Goal: Download file/media

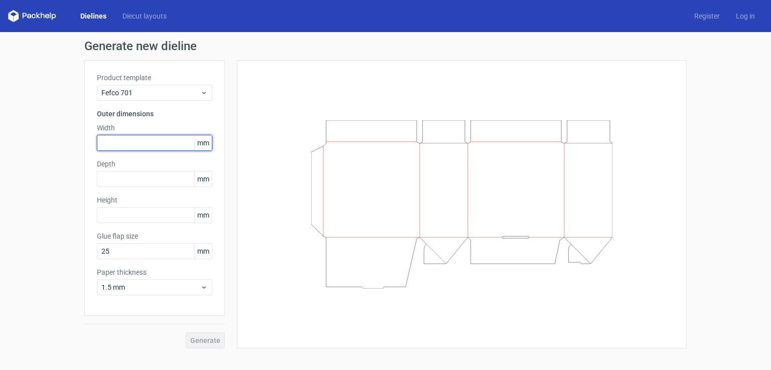
click at [146, 147] on input "text" at bounding box center [154, 143] width 115 height 16
click at [98, 17] on link "Dielines" at bounding box center [93, 16] width 42 height 10
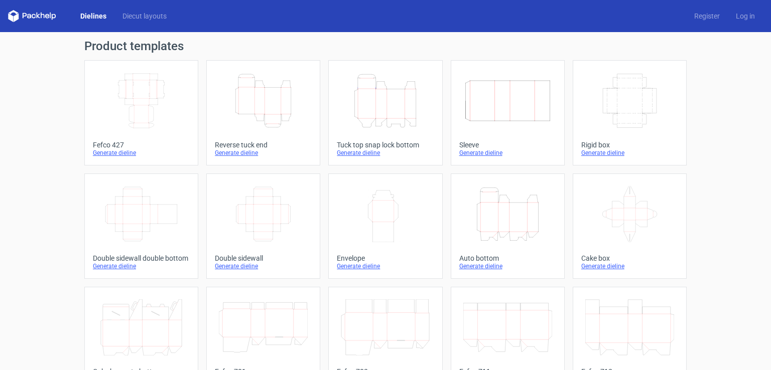
click at [494, 221] on icon "Height Depth Width" at bounding box center [507, 214] width 89 height 56
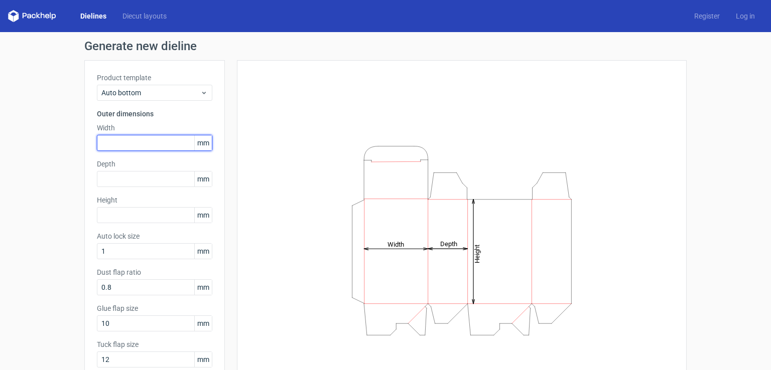
click at [126, 139] on input "text" at bounding box center [154, 143] width 115 height 16
type input "60"
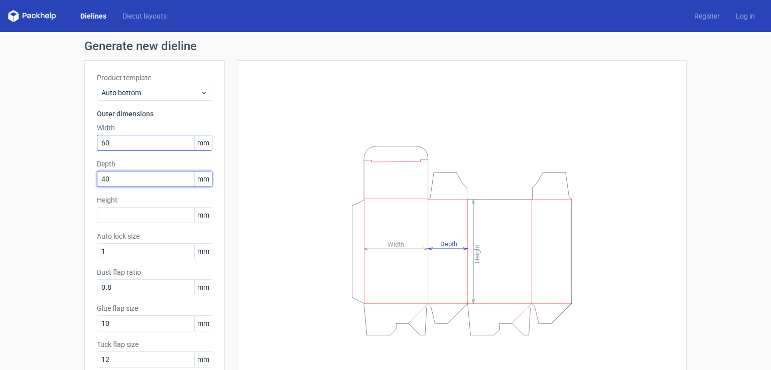
type input "40"
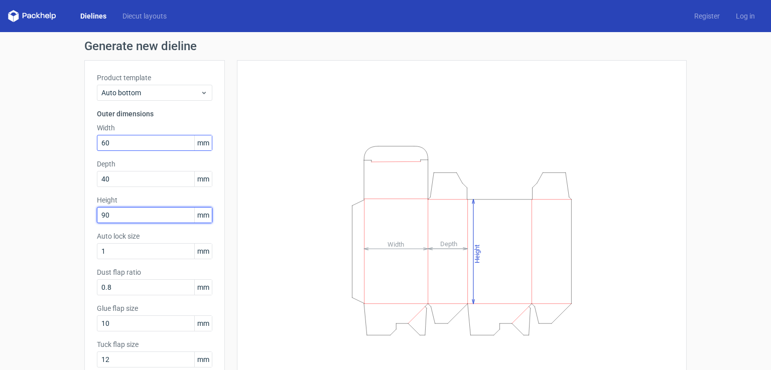
type input "90"
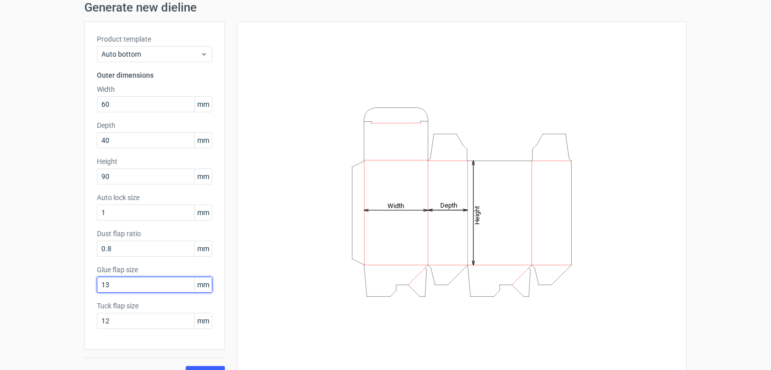
scroll to position [58, 0]
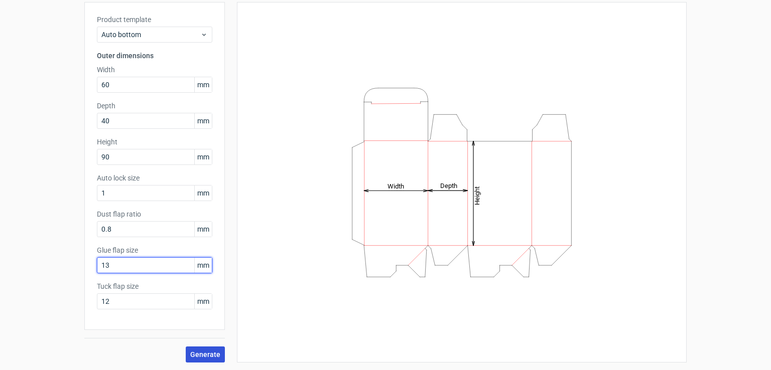
type input "13"
click at [211, 352] on span "Generate" at bounding box center [205, 354] width 30 height 7
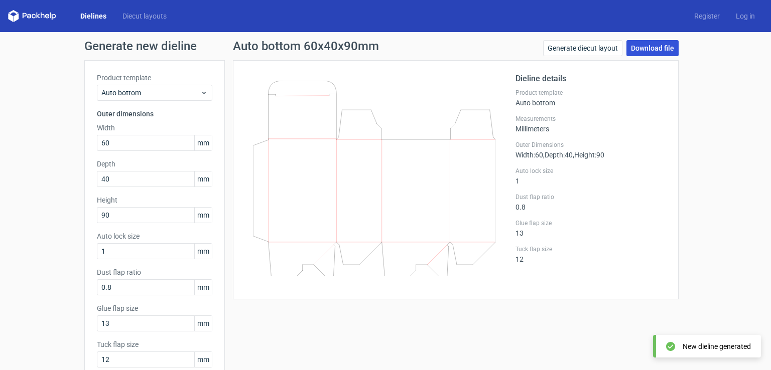
click at [643, 49] on link "Download file" at bounding box center [653, 48] width 52 height 16
click at [606, 49] on link "Generate diecut layout" at bounding box center [582, 48] width 79 height 16
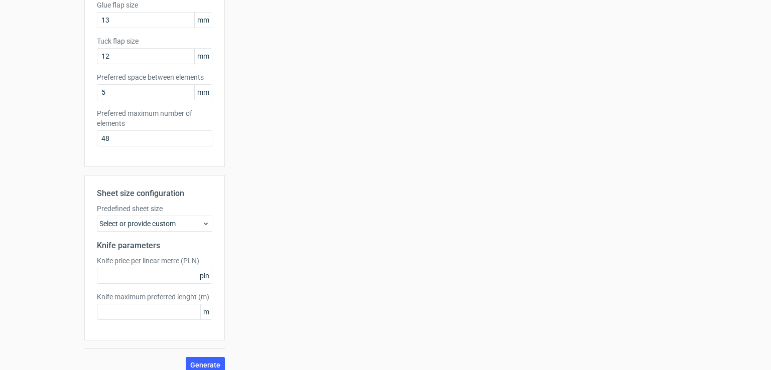
scroll to position [242, 0]
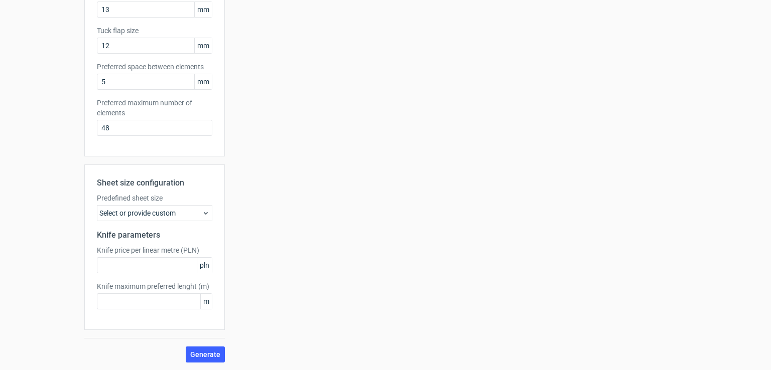
click at [202, 215] on icon at bounding box center [206, 213] width 8 height 8
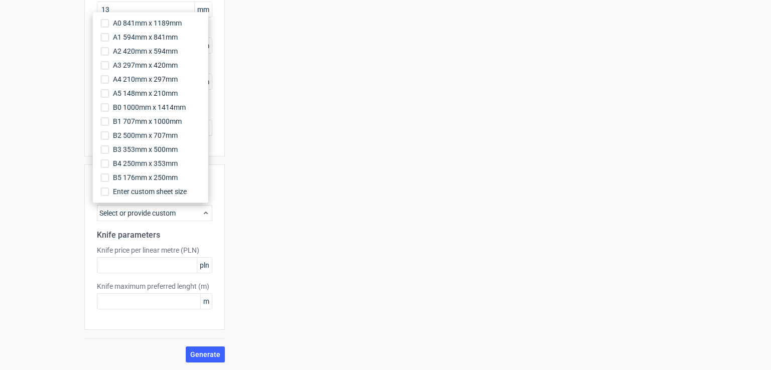
drag, startPoint x: 51, startPoint y: 221, endPoint x: 150, endPoint y: 263, distance: 107.1
click at [52, 221] on div "Generate new layout Product template Auto bottom Outer dimensions Width 60 mm D…" at bounding box center [385, 80] width 771 height 581
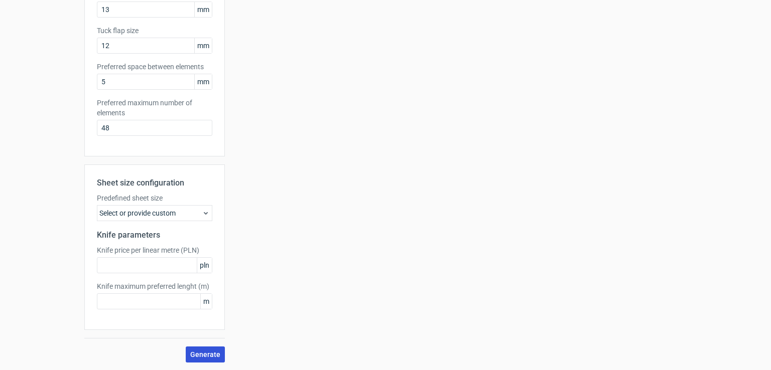
click at [207, 356] on span "Generate" at bounding box center [205, 354] width 30 height 7
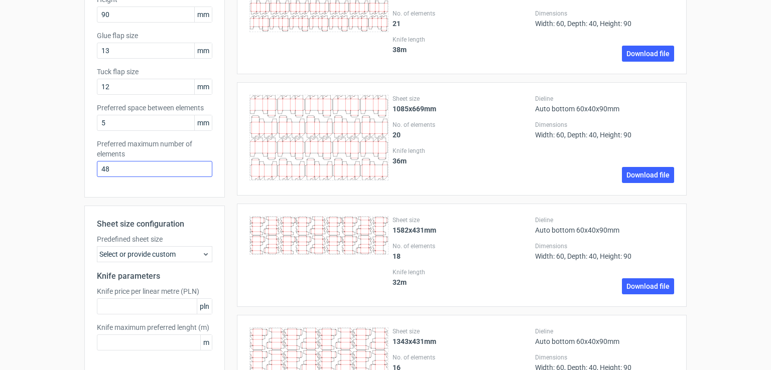
scroll to position [301, 0]
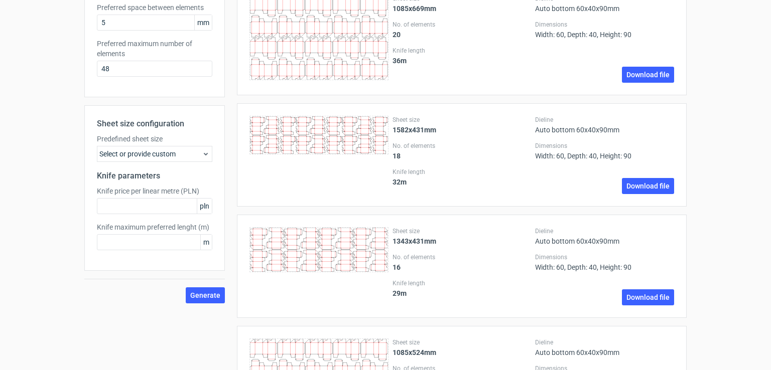
click at [206, 155] on icon at bounding box center [206, 154] width 8 height 8
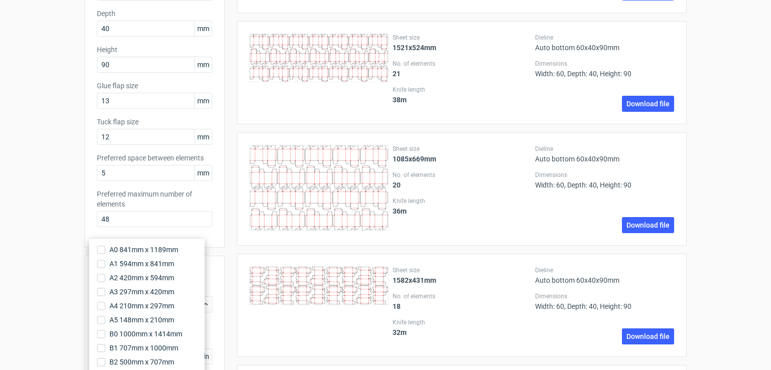
scroll to position [0, 0]
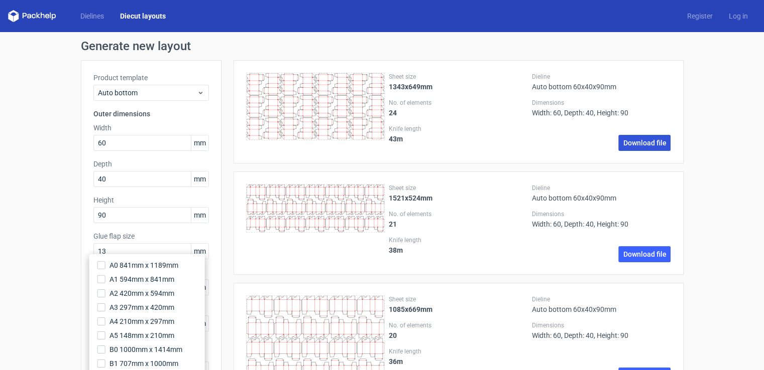
click at [631, 146] on link "Download file" at bounding box center [644, 143] width 52 height 16
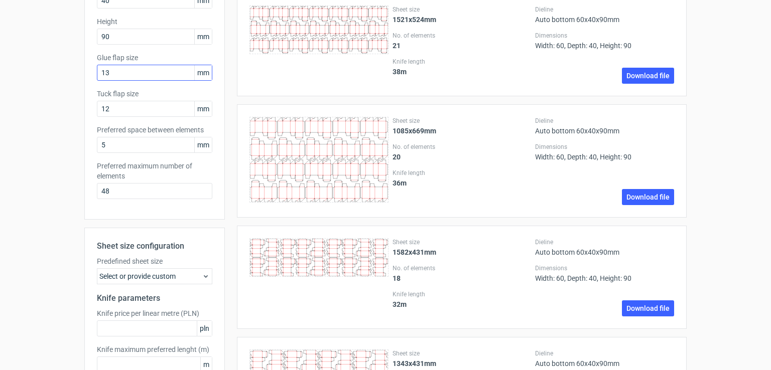
scroll to position [201, 0]
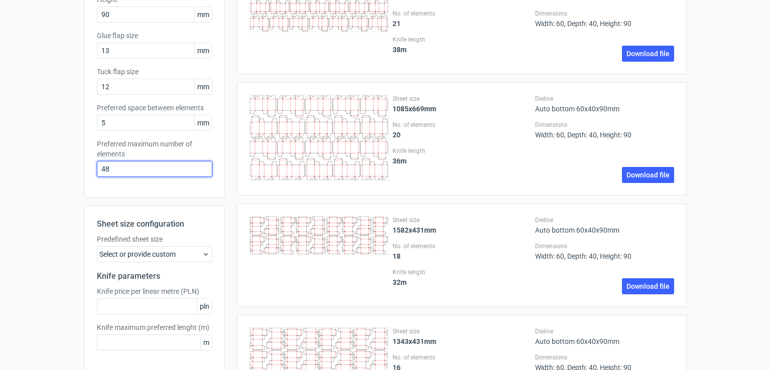
drag, startPoint x: 113, startPoint y: 170, endPoint x: 72, endPoint y: 180, distance: 42.5
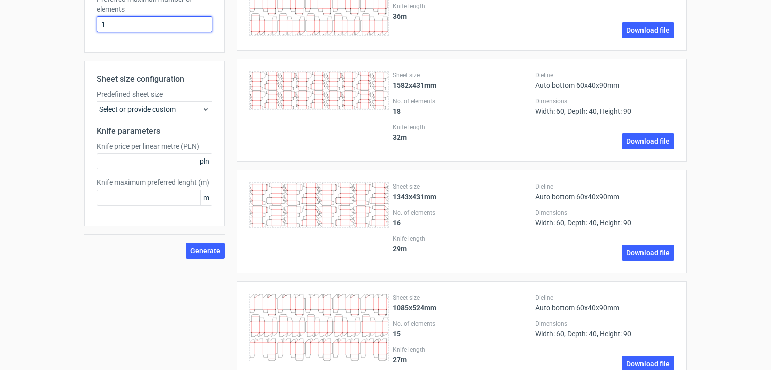
scroll to position [402, 0]
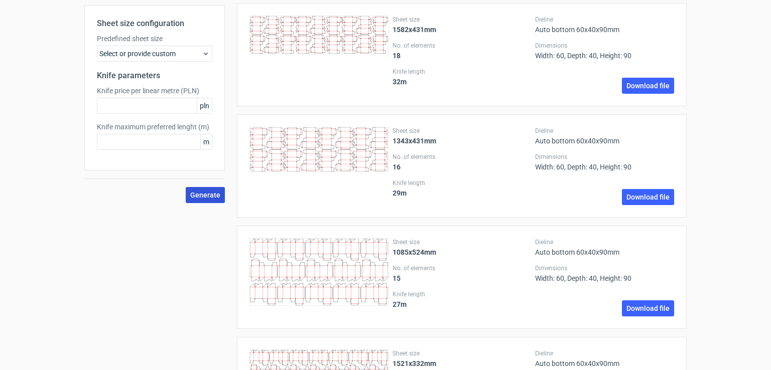
type input "1"
click at [206, 193] on span "Generate" at bounding box center [205, 195] width 30 height 7
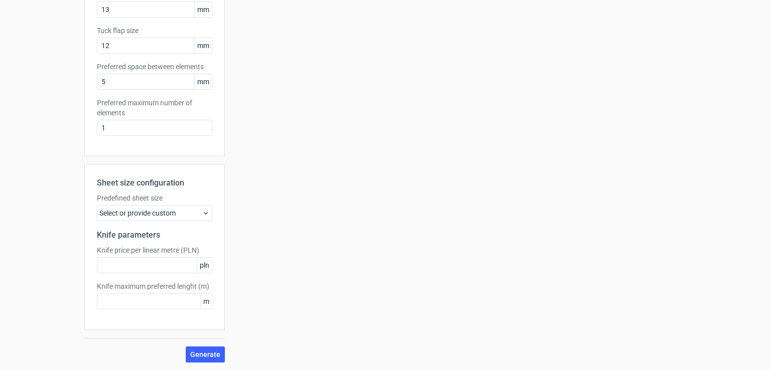
scroll to position [0, 0]
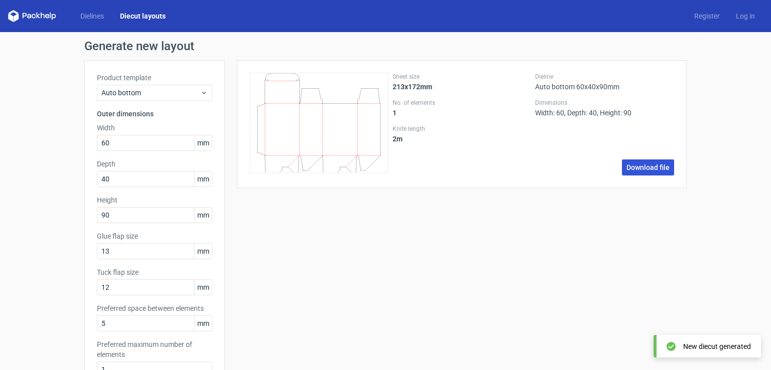
click at [655, 171] on link "Download file" at bounding box center [648, 168] width 52 height 16
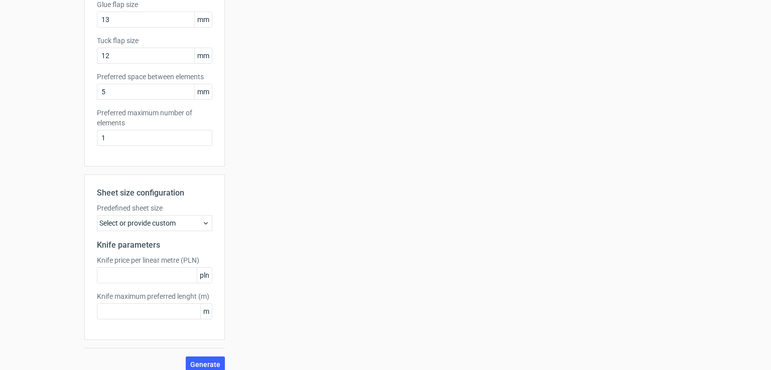
scroll to position [242, 0]
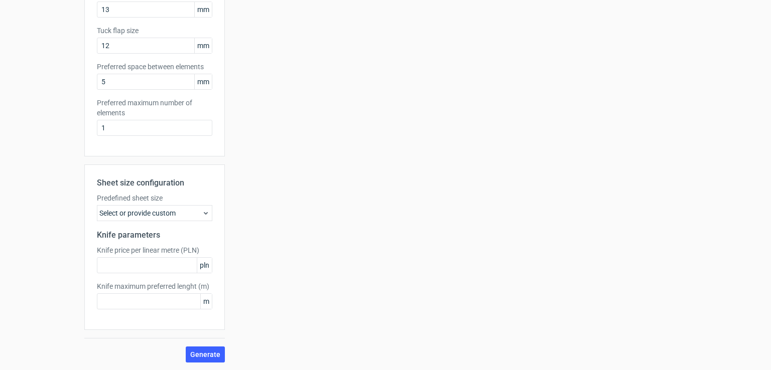
click at [438, 166] on div "Sheet size 213x172mm No. of elements 1 Knife length 2 m Dieline Auto bottom 60x…" at bounding box center [456, 90] width 462 height 545
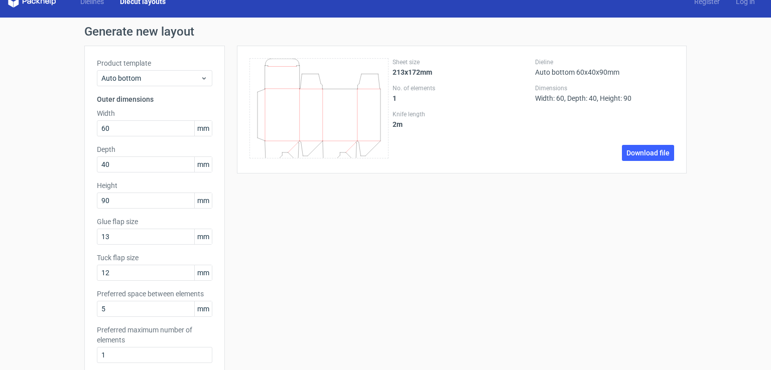
scroll to position [0, 0]
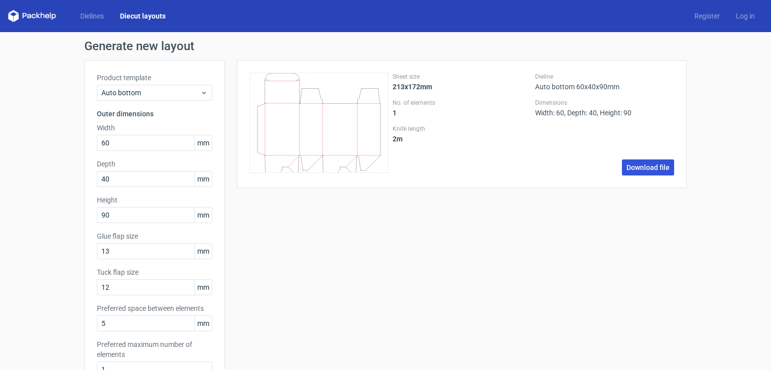
click at [630, 168] on link "Download file" at bounding box center [648, 168] width 52 height 16
click at [432, 269] on div "Sheet size 213x172mm No. of elements 1 Knife length 2 m Dieline Auto bottom 60x…" at bounding box center [456, 332] width 462 height 545
